Goal: Task Accomplishment & Management: Use online tool/utility

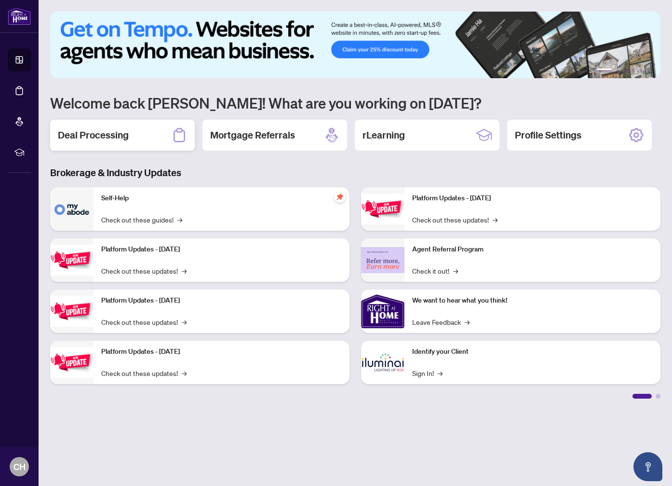
click at [106, 135] on h2 "Deal Processing" at bounding box center [93, 135] width 71 height 14
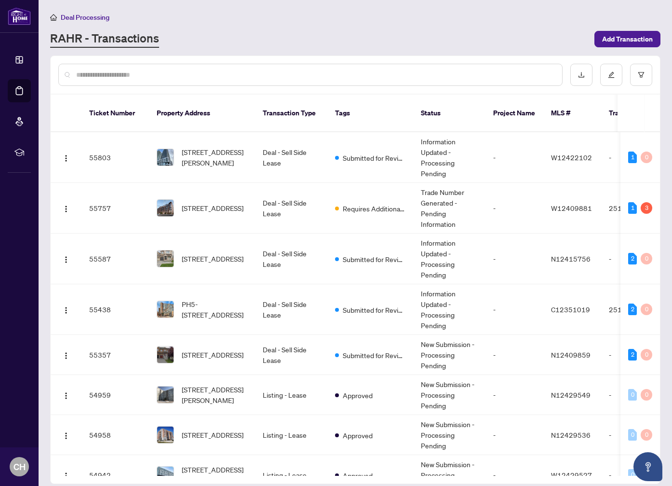
click at [263, 74] on input "text" at bounding box center [315, 74] width 478 height 11
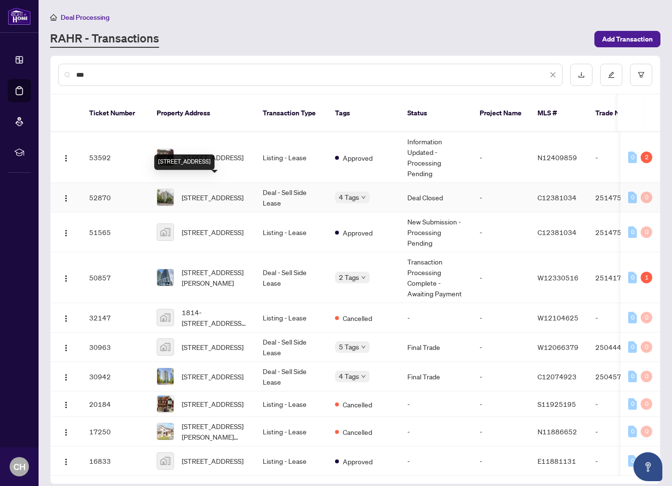
type input "***"
click at [222, 192] on span "[STREET_ADDRESS]" at bounding box center [213, 197] width 62 height 11
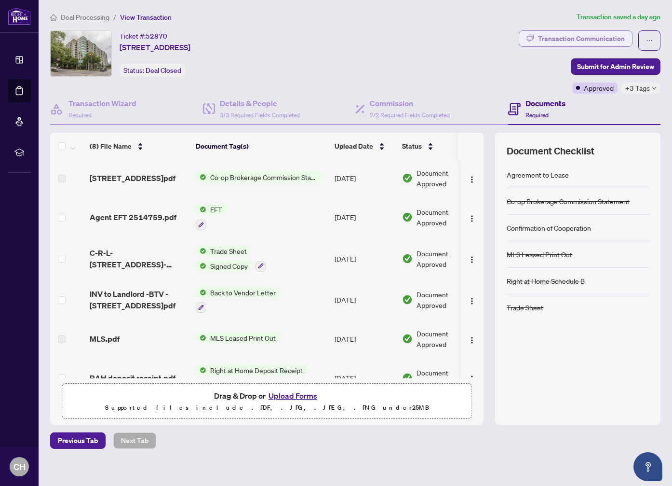
click at [610, 41] on div "Transaction Communication" at bounding box center [581, 38] width 87 height 15
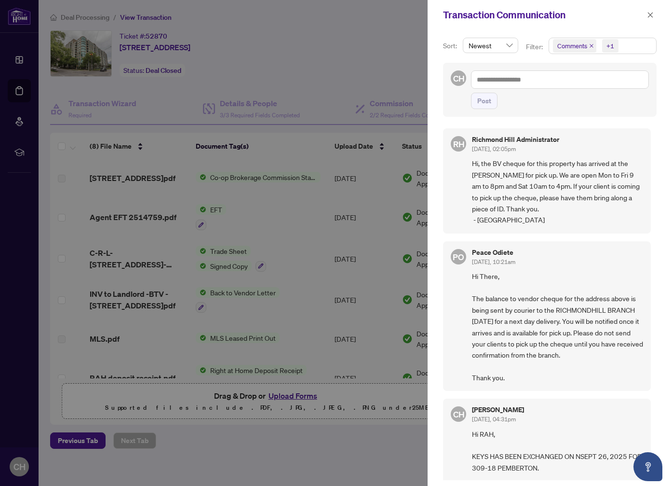
click at [235, 22] on div at bounding box center [336, 243] width 672 height 486
click at [245, 23] on div at bounding box center [336, 243] width 672 height 486
click at [548, 316] on span "Hi There, The balance to vendor cheque for the address above is being sent by c…" at bounding box center [557, 327] width 171 height 113
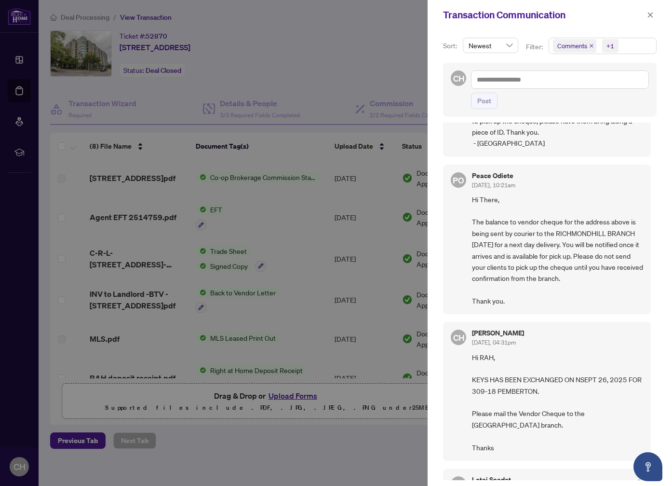
scroll to position [77, 0]
click at [170, 95] on div at bounding box center [336, 243] width 672 height 486
click at [164, 91] on div at bounding box center [336, 243] width 672 height 486
click at [647, 18] on icon "close" at bounding box center [650, 15] width 7 height 7
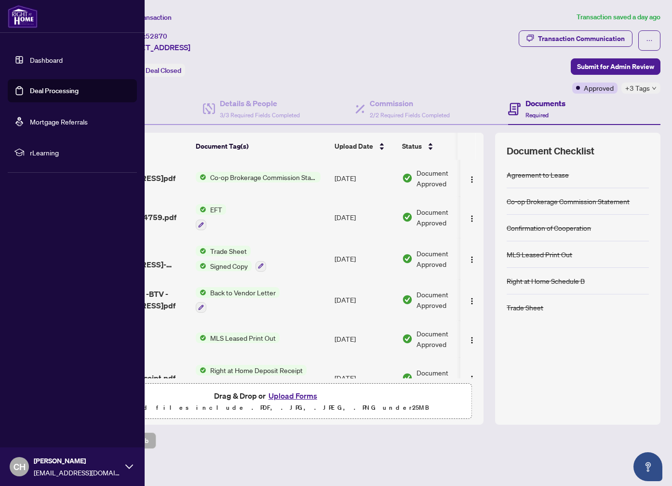
click at [68, 88] on link "Deal Processing" at bounding box center [54, 90] width 49 height 9
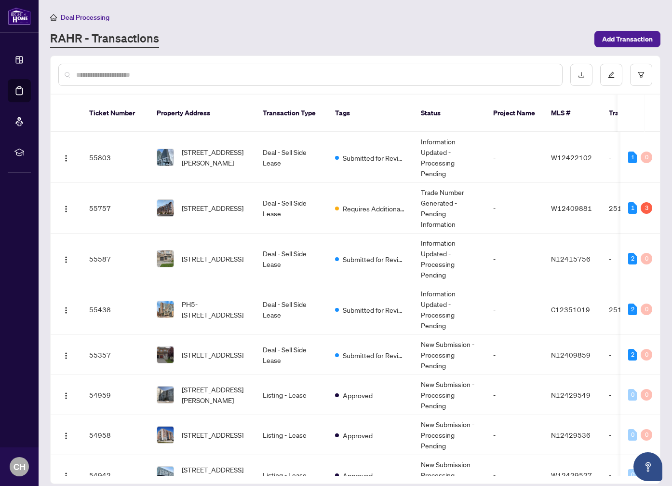
click at [189, 79] on input "text" at bounding box center [315, 74] width 478 height 11
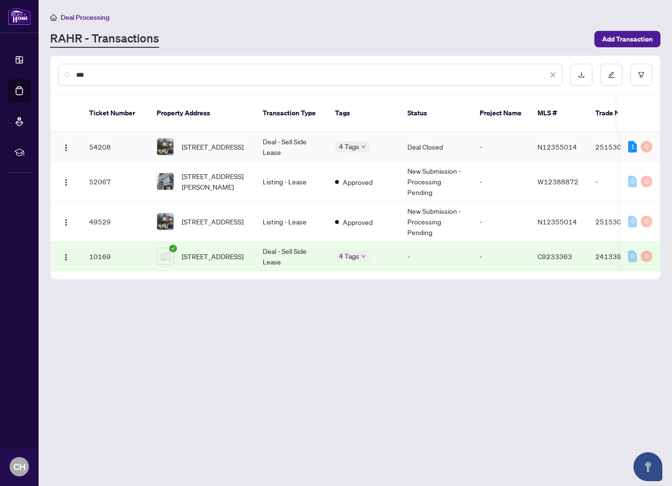
type input "***"
click at [212, 141] on span "[STREET_ADDRESS]" at bounding box center [213, 146] width 62 height 11
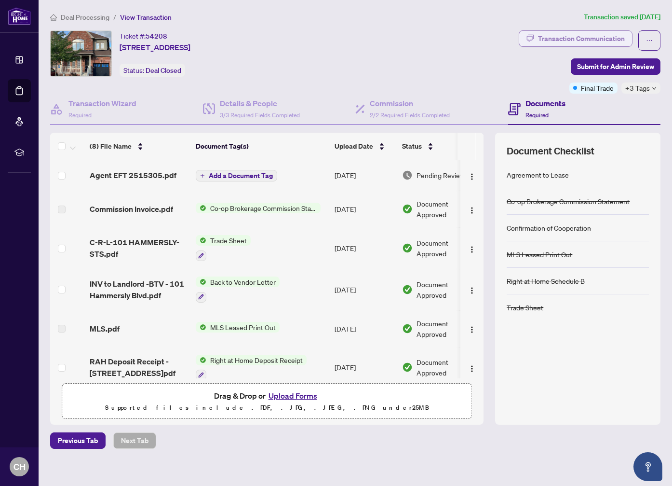
click at [623, 40] on div "Transaction Communication" at bounding box center [581, 38] width 87 height 15
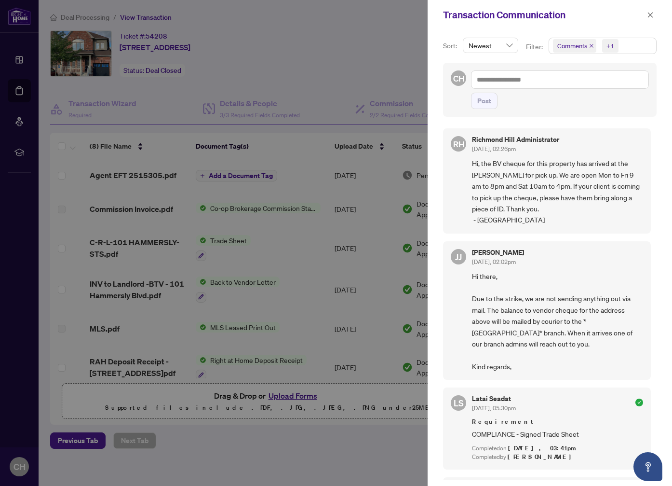
click at [644, 15] on button "button" at bounding box center [650, 15] width 13 height 12
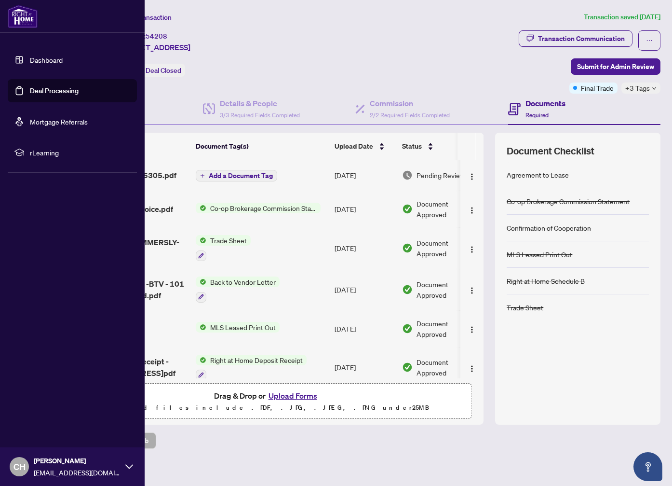
click at [47, 92] on link "Deal Processing" at bounding box center [54, 90] width 49 height 9
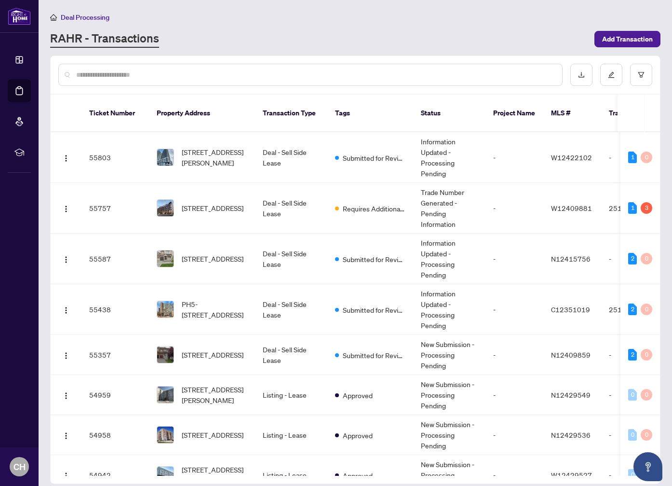
click at [164, 68] on div at bounding box center [310, 75] width 505 height 22
click at [164, 74] on input "text" at bounding box center [315, 74] width 478 height 11
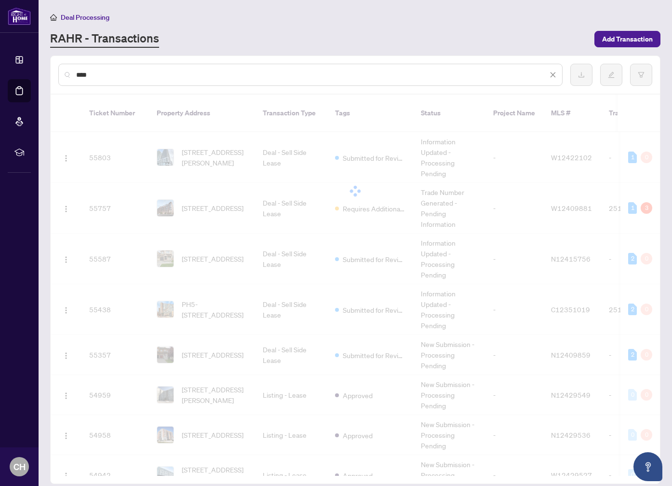
type input "****"
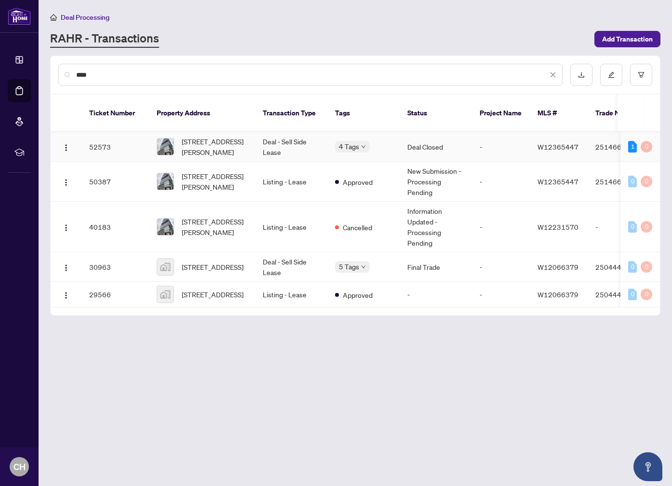
click at [217, 148] on td "[STREET_ADDRESS][PERSON_NAME]" at bounding box center [202, 146] width 106 height 29
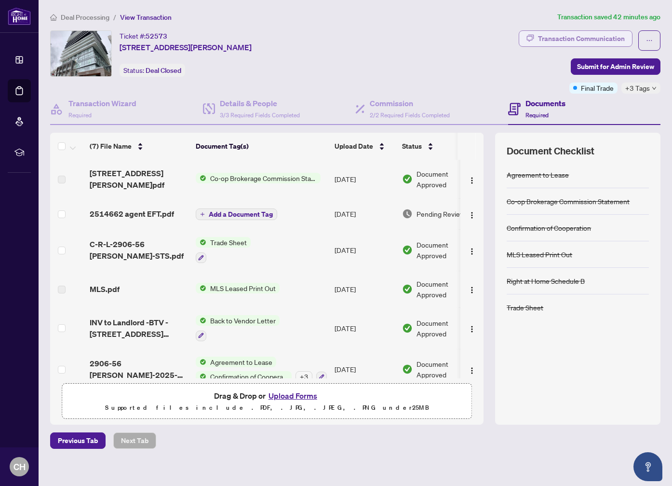
click at [601, 43] on div "Transaction Communication" at bounding box center [581, 38] width 87 height 15
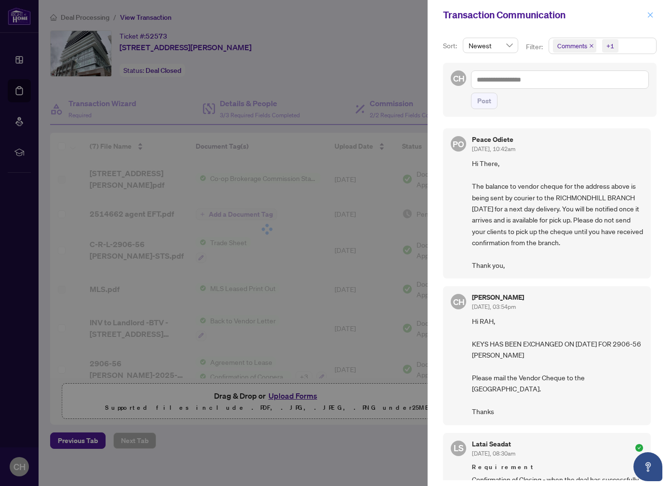
click at [651, 15] on icon "close" at bounding box center [650, 14] width 5 height 5
